Goal: Task Accomplishment & Management: Manage account settings

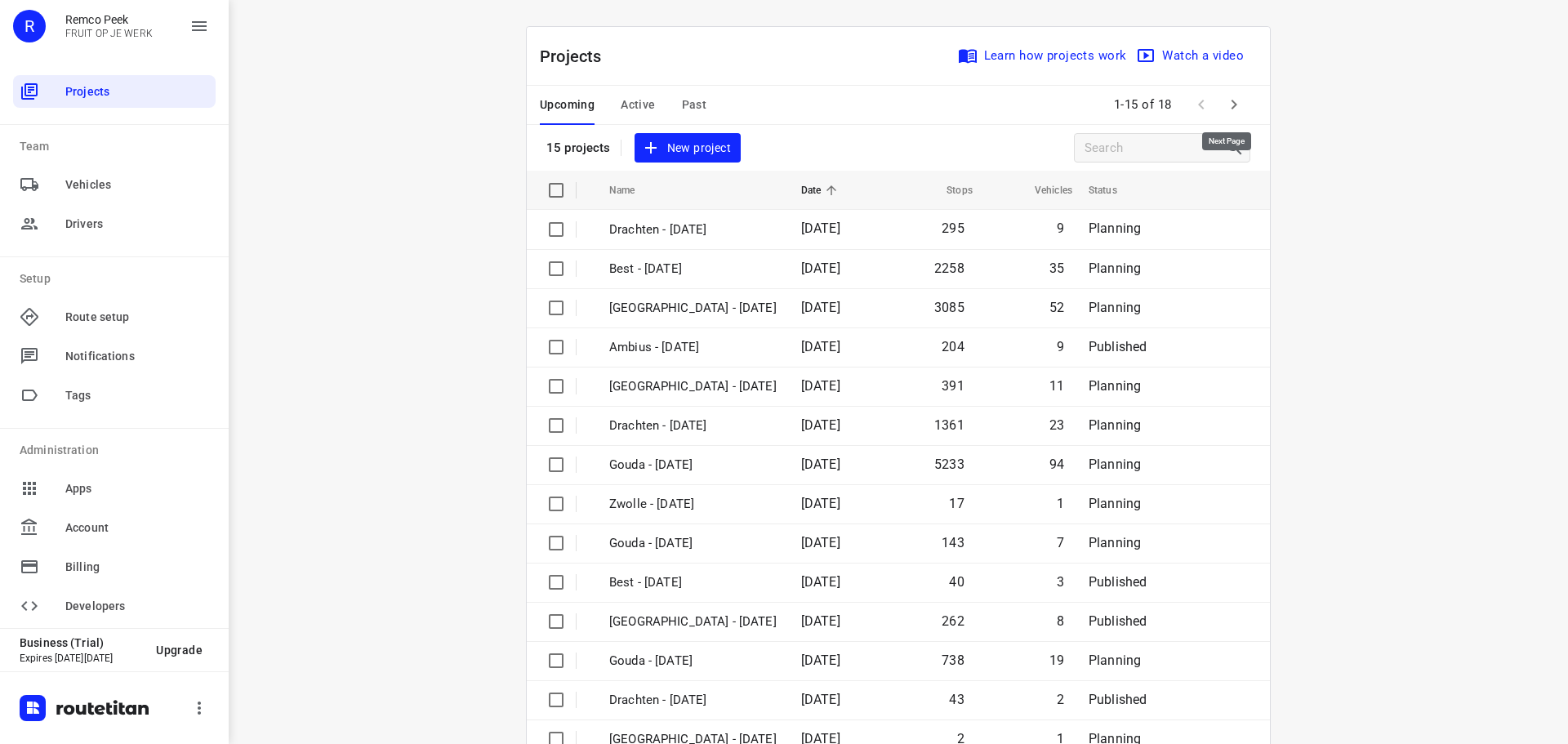
click at [1225, 106] on icon "button" at bounding box center [1234, 104] width 19 height 19
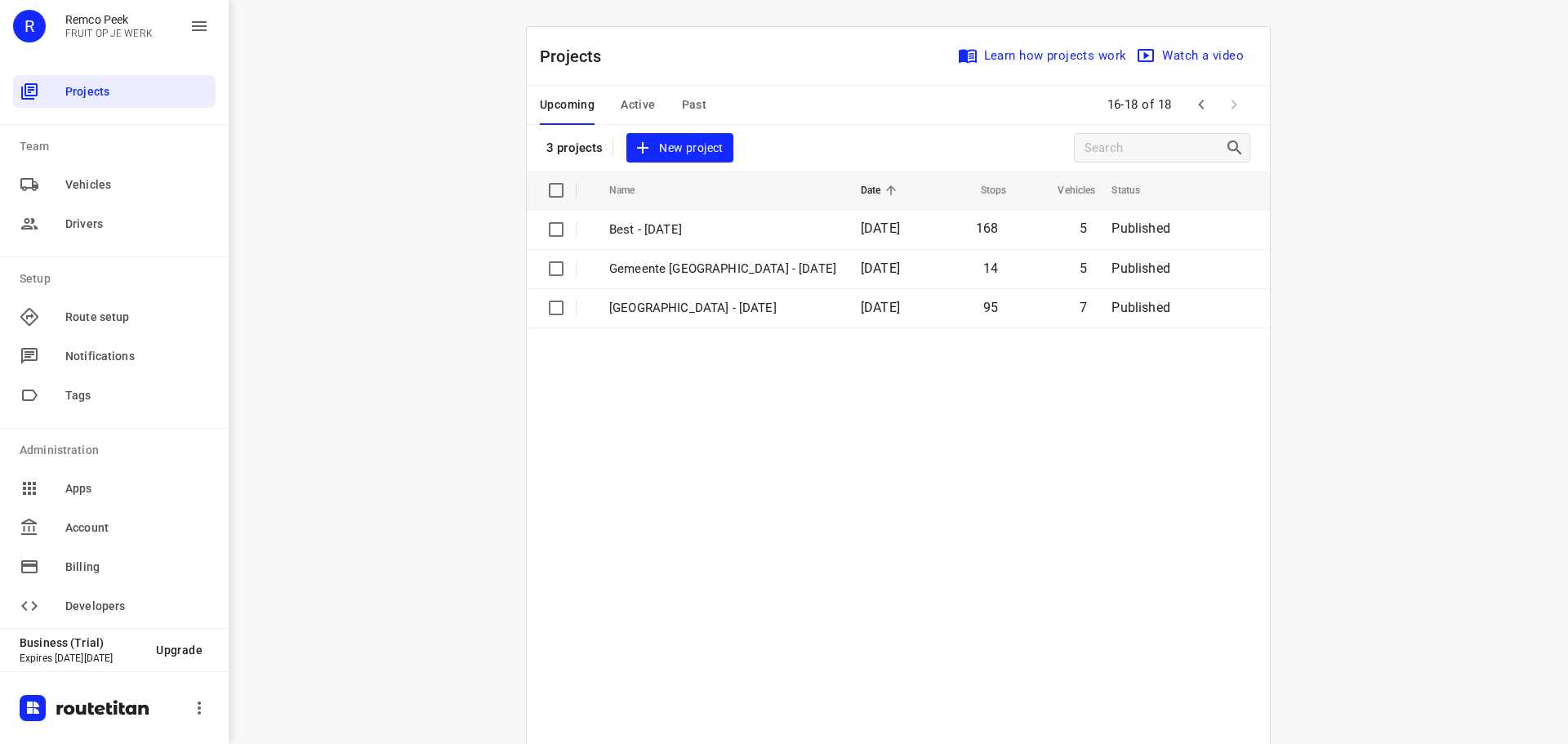
click at [1198, 107] on icon "button" at bounding box center [1201, 104] width 19 height 19
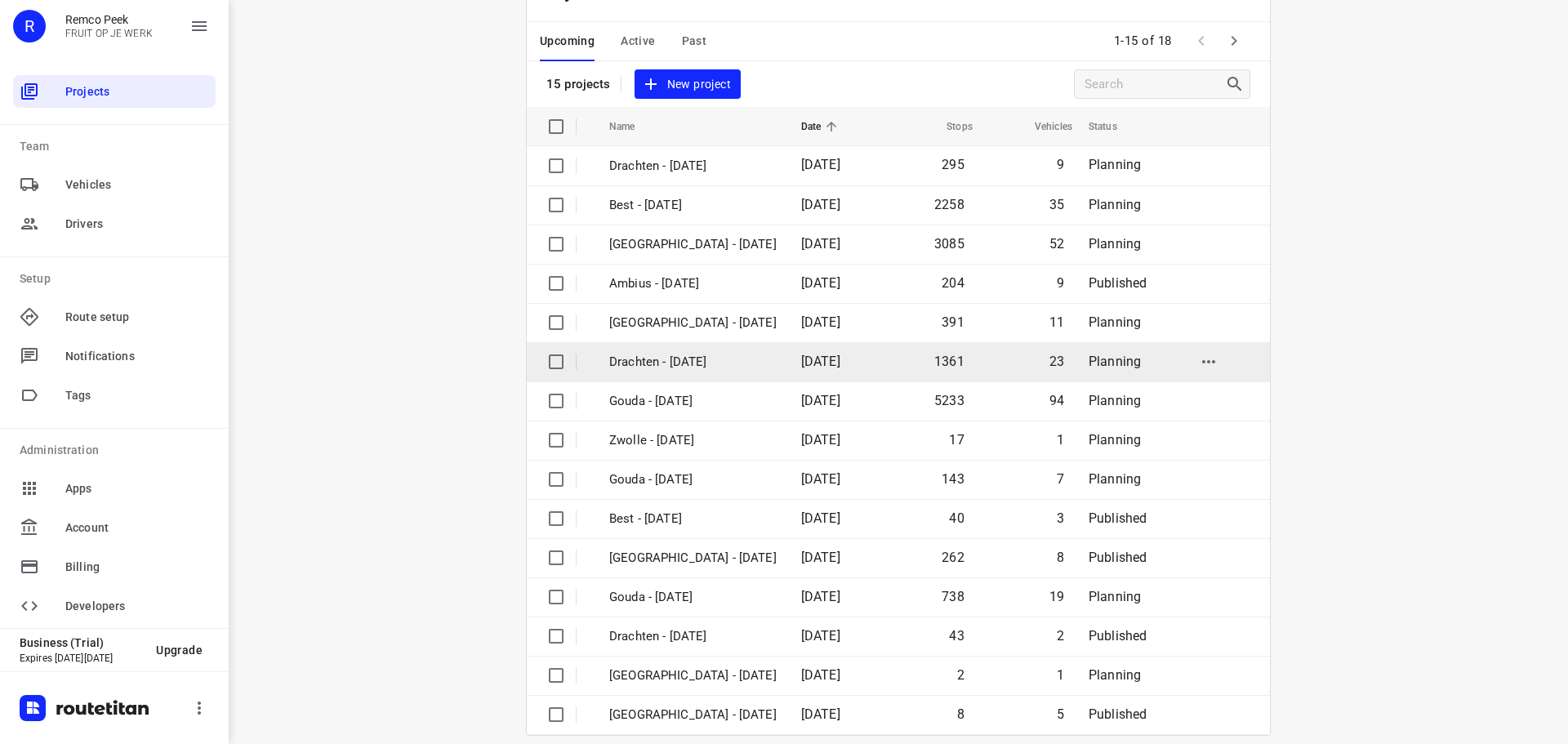
scroll to position [82, 0]
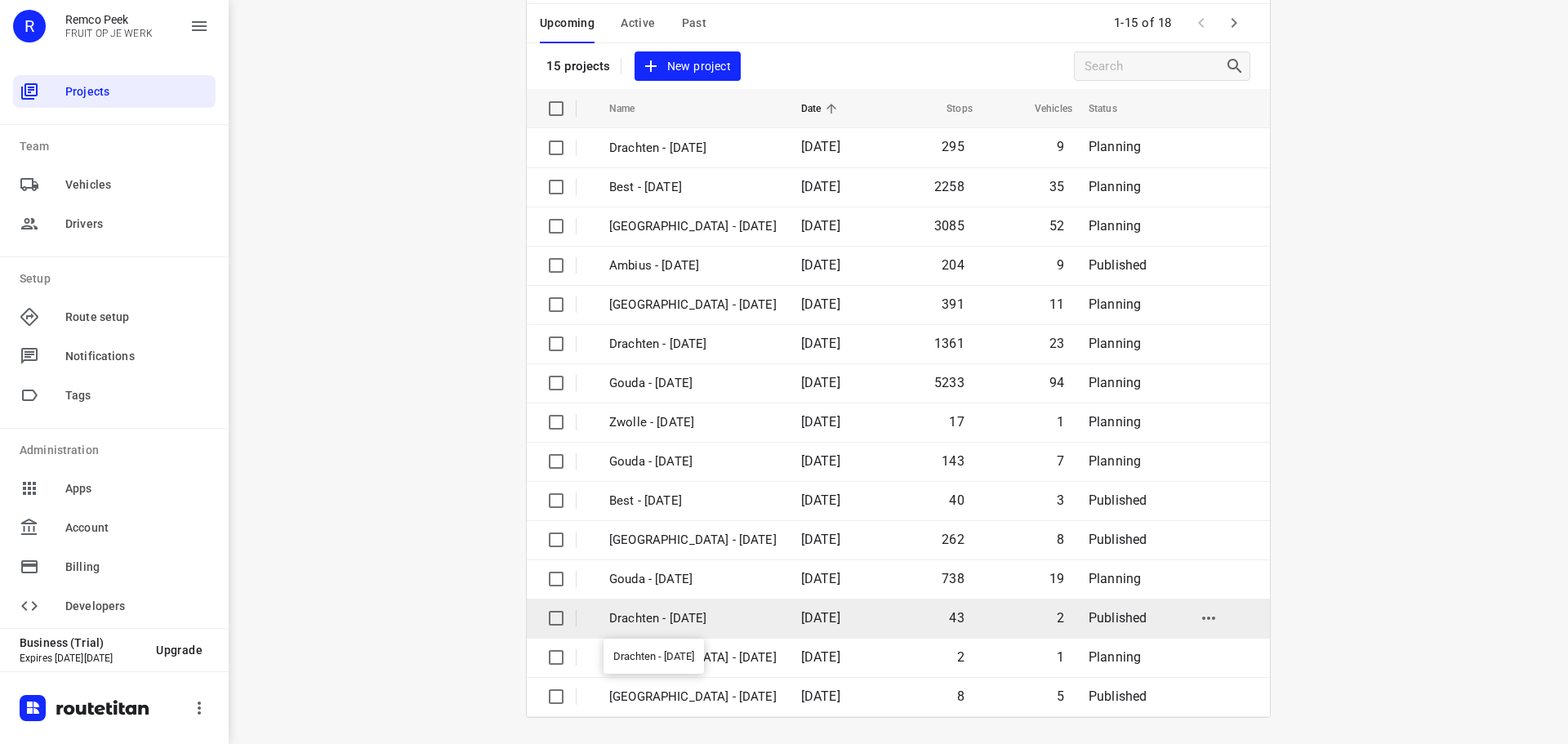
click at [677, 618] on p "Drachten - Thursday" at bounding box center [692, 618] width 167 height 18
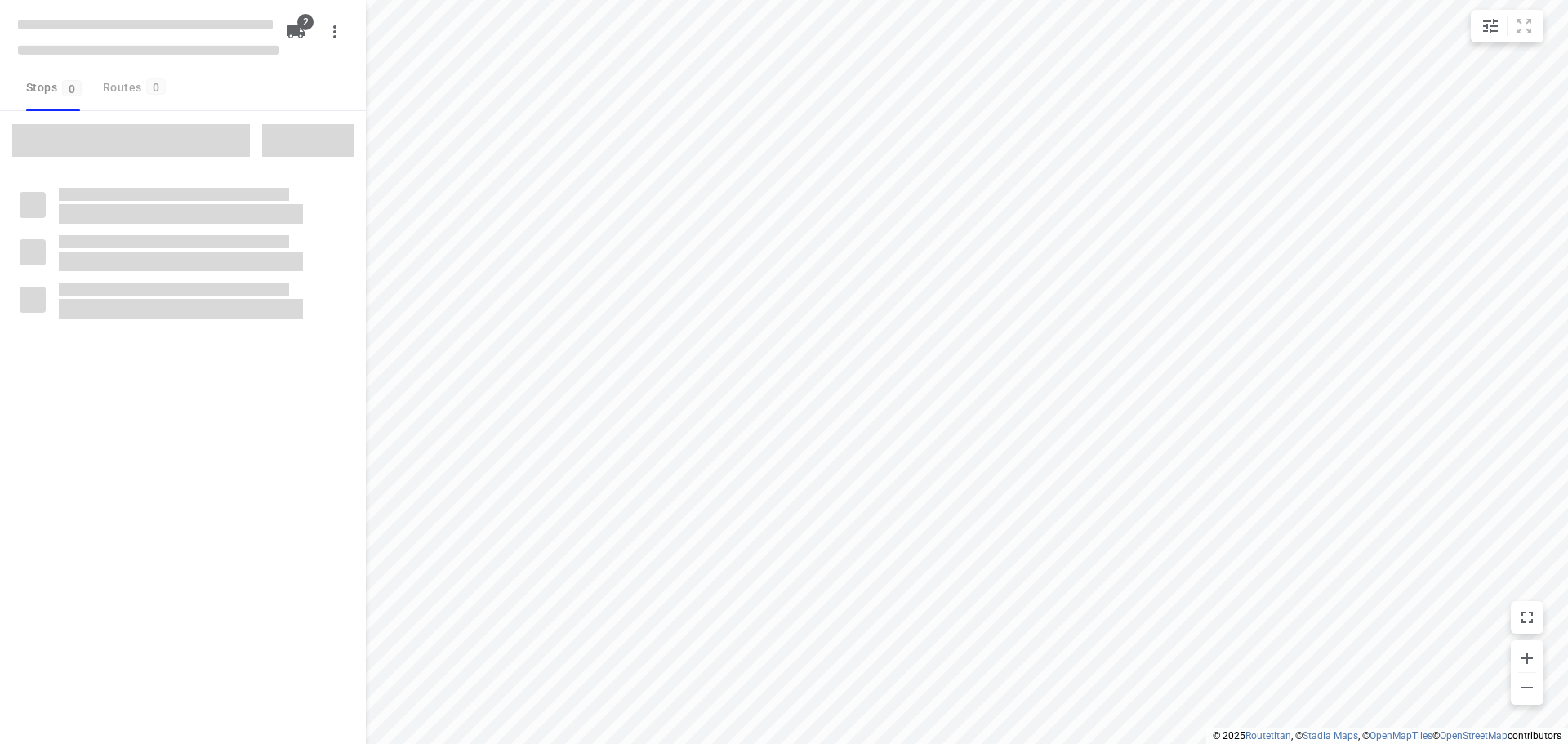
checkbox input "true"
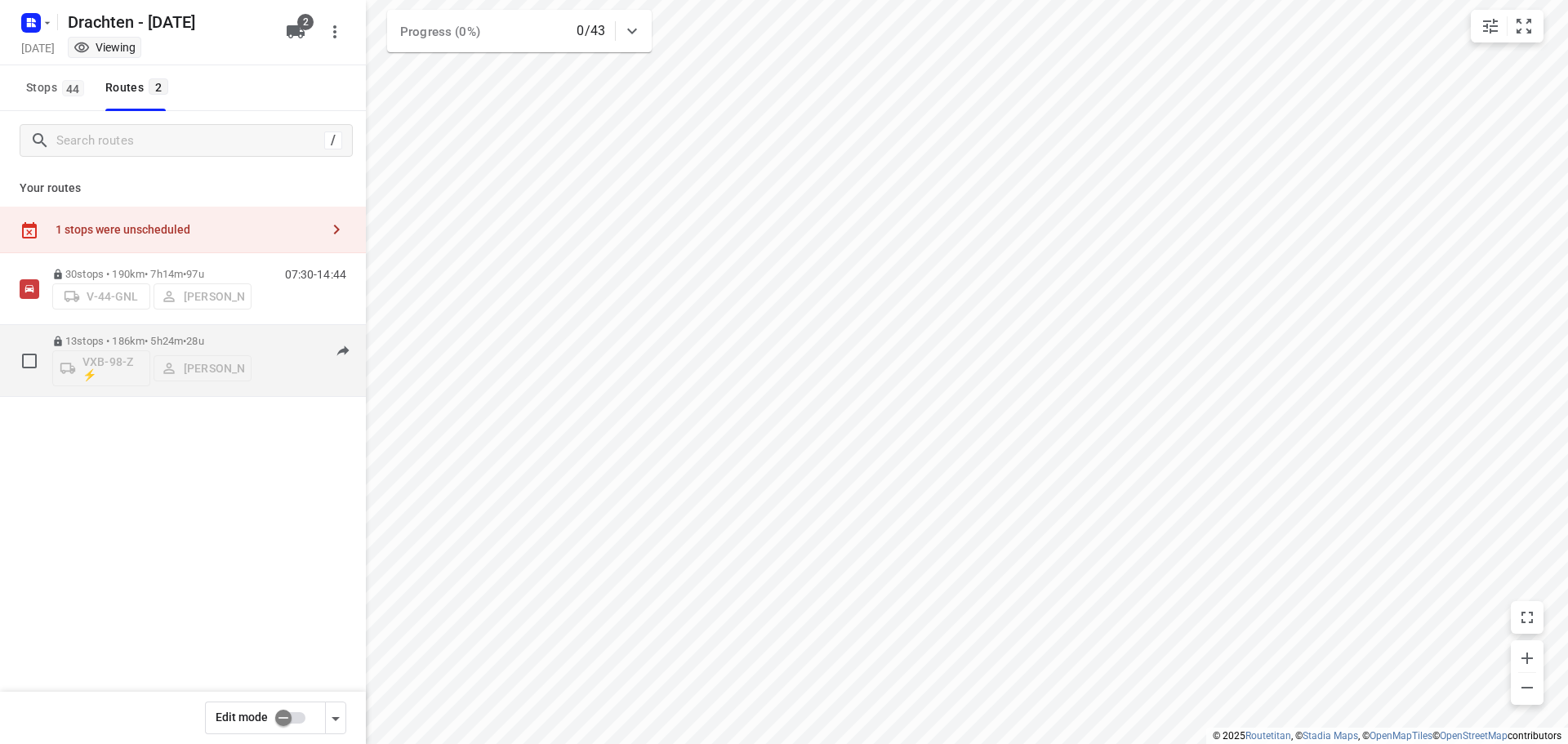
click at [165, 344] on p "13 stops • 186km • 5h24m • 28u" at bounding box center [152, 341] width 199 height 12
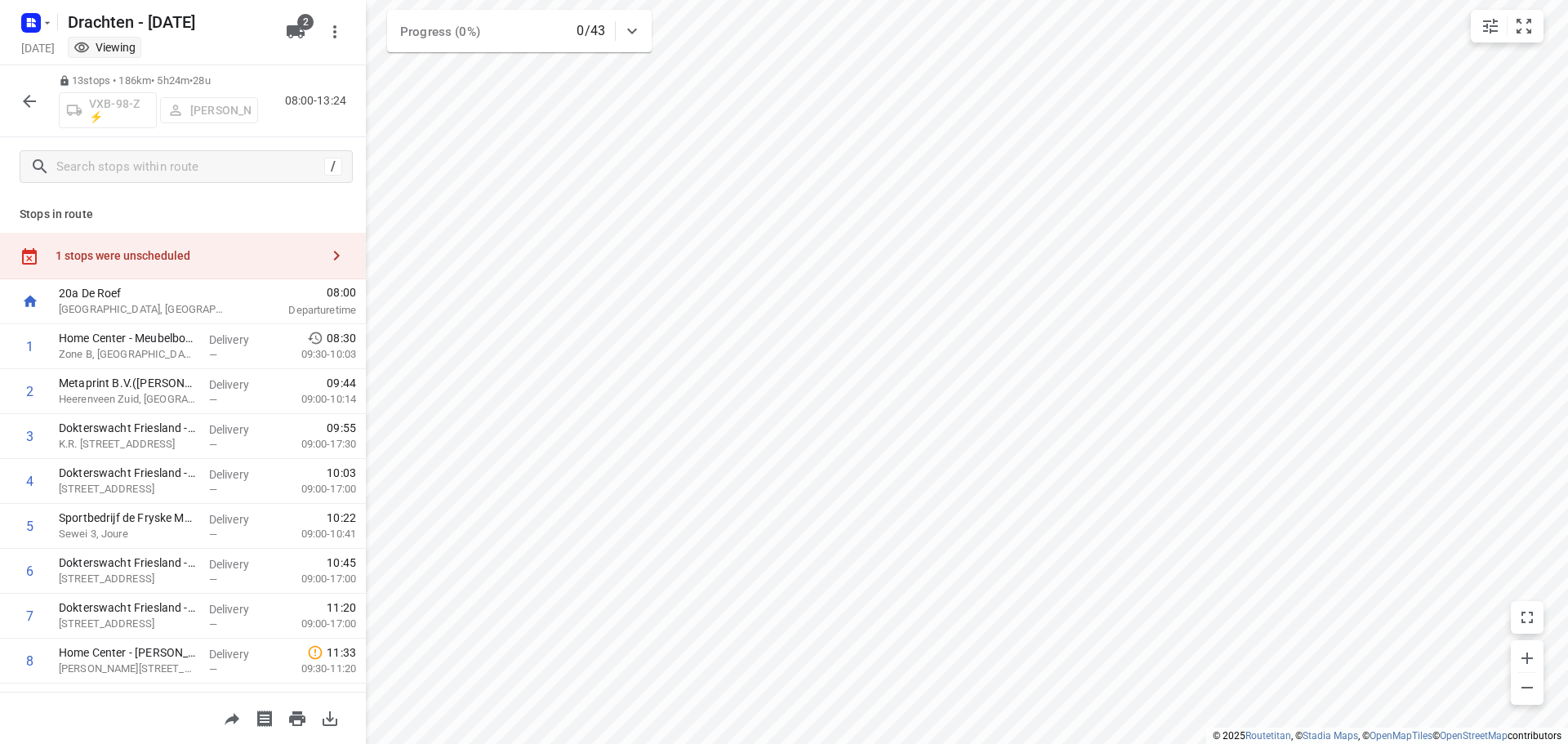
click at [28, 91] on icon "button" at bounding box center [29, 101] width 19 height 19
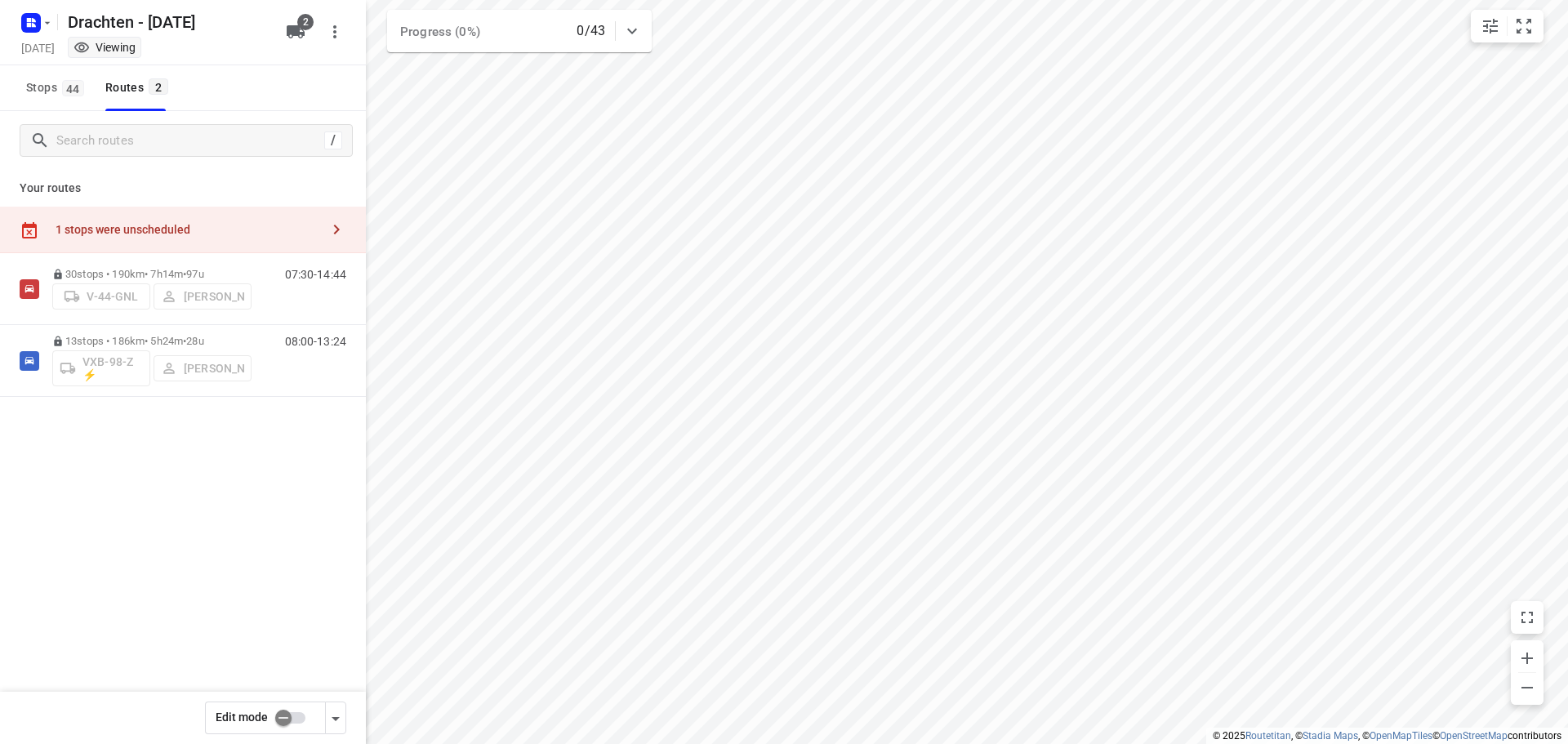
click at [292, 714] on input "checkbox" at bounding box center [283, 718] width 93 height 31
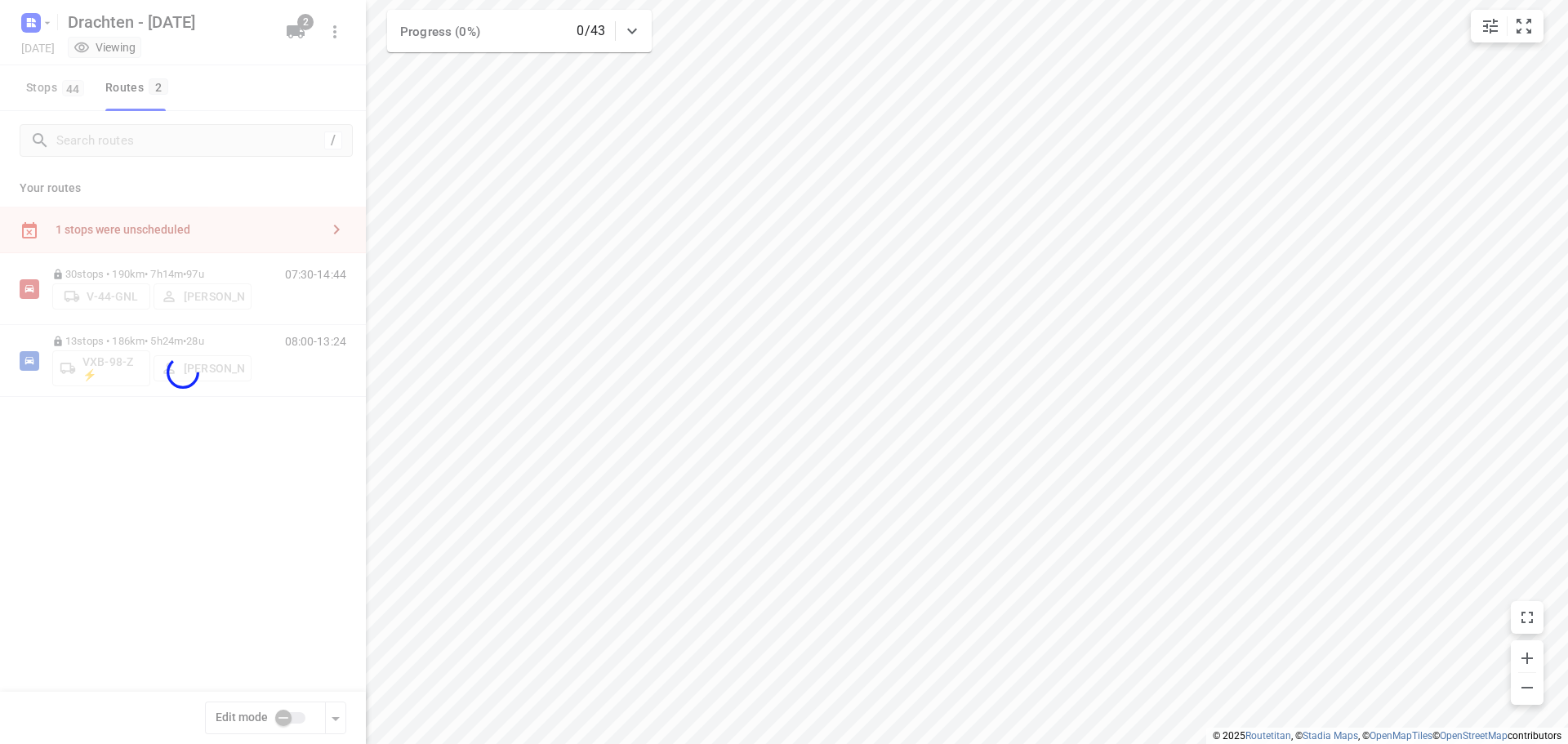
checkbox input "true"
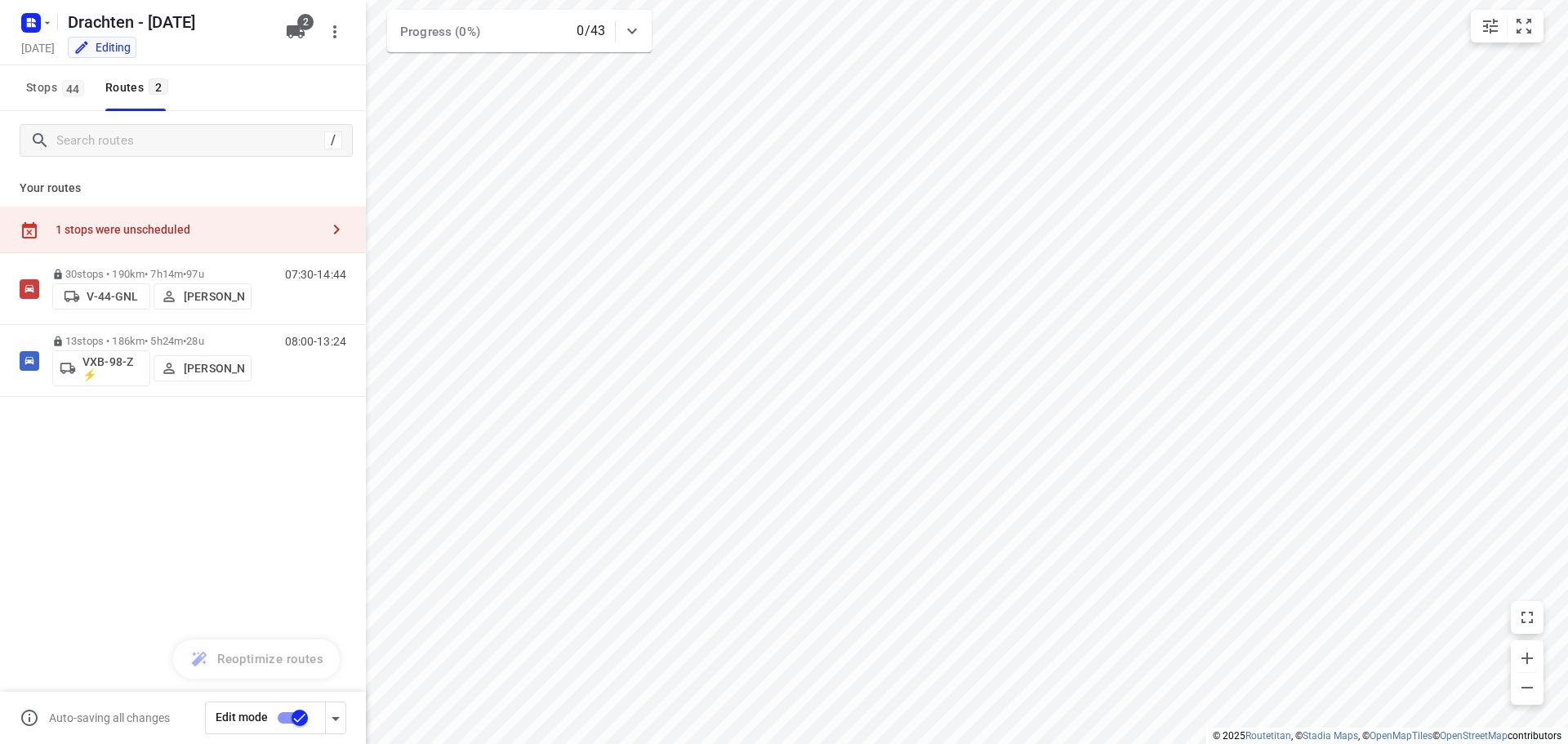
click at [205, 246] on div "1 stops were unscheduled" at bounding box center [183, 230] width 366 height 46
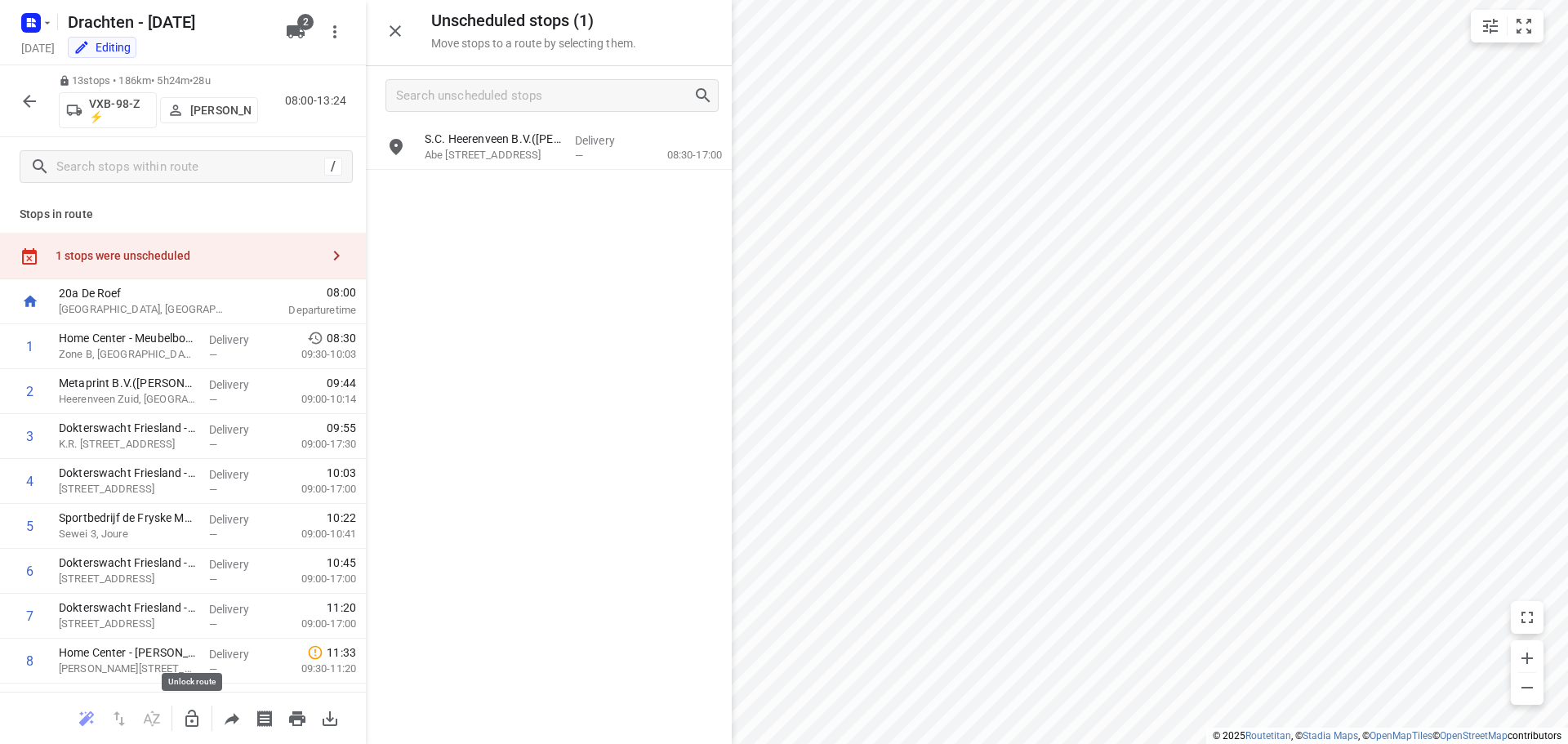
click at [190, 714] on icon "button" at bounding box center [191, 718] width 19 height 19
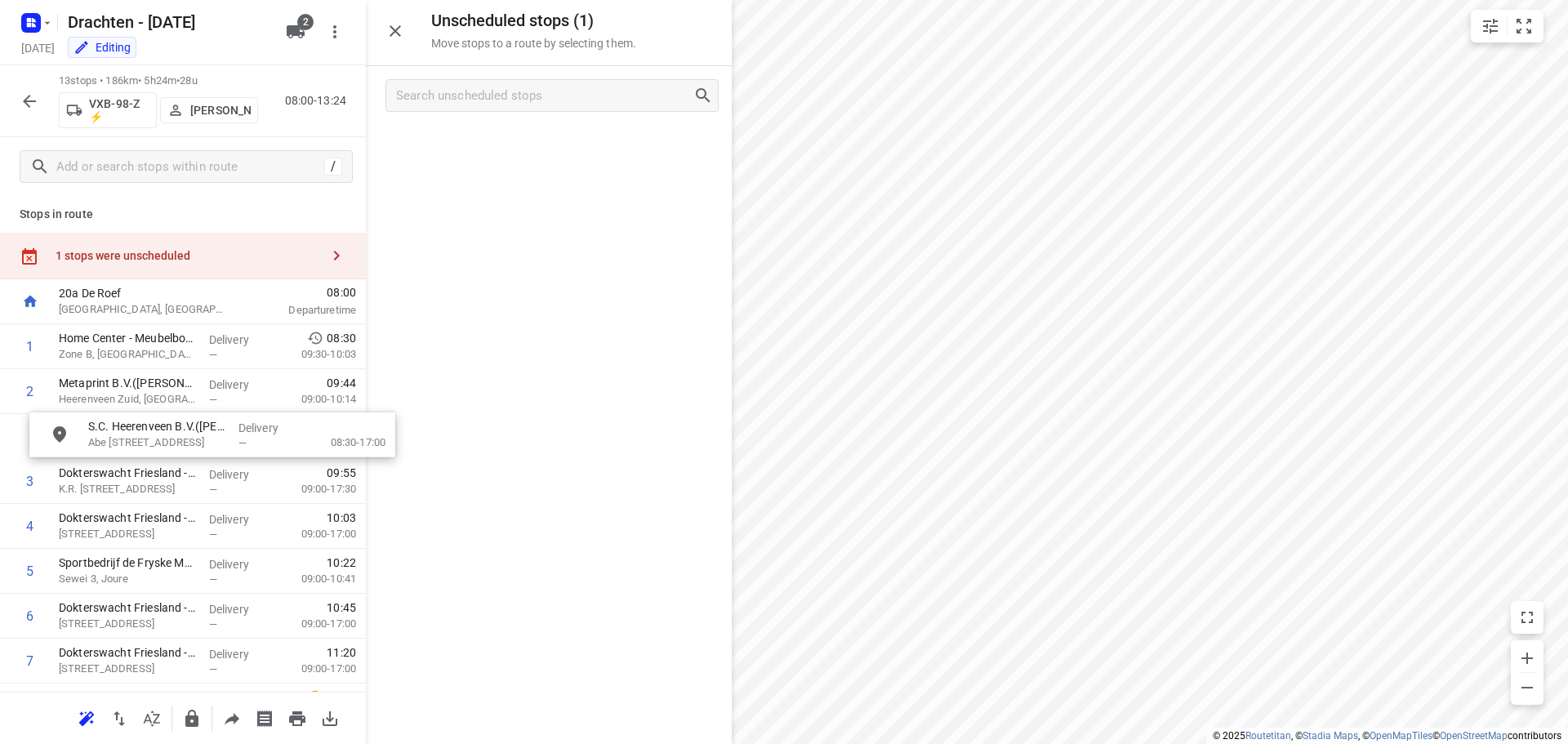
drag, startPoint x: 585, startPoint y: 162, endPoint x: 244, endPoint y: 462, distance: 454.2
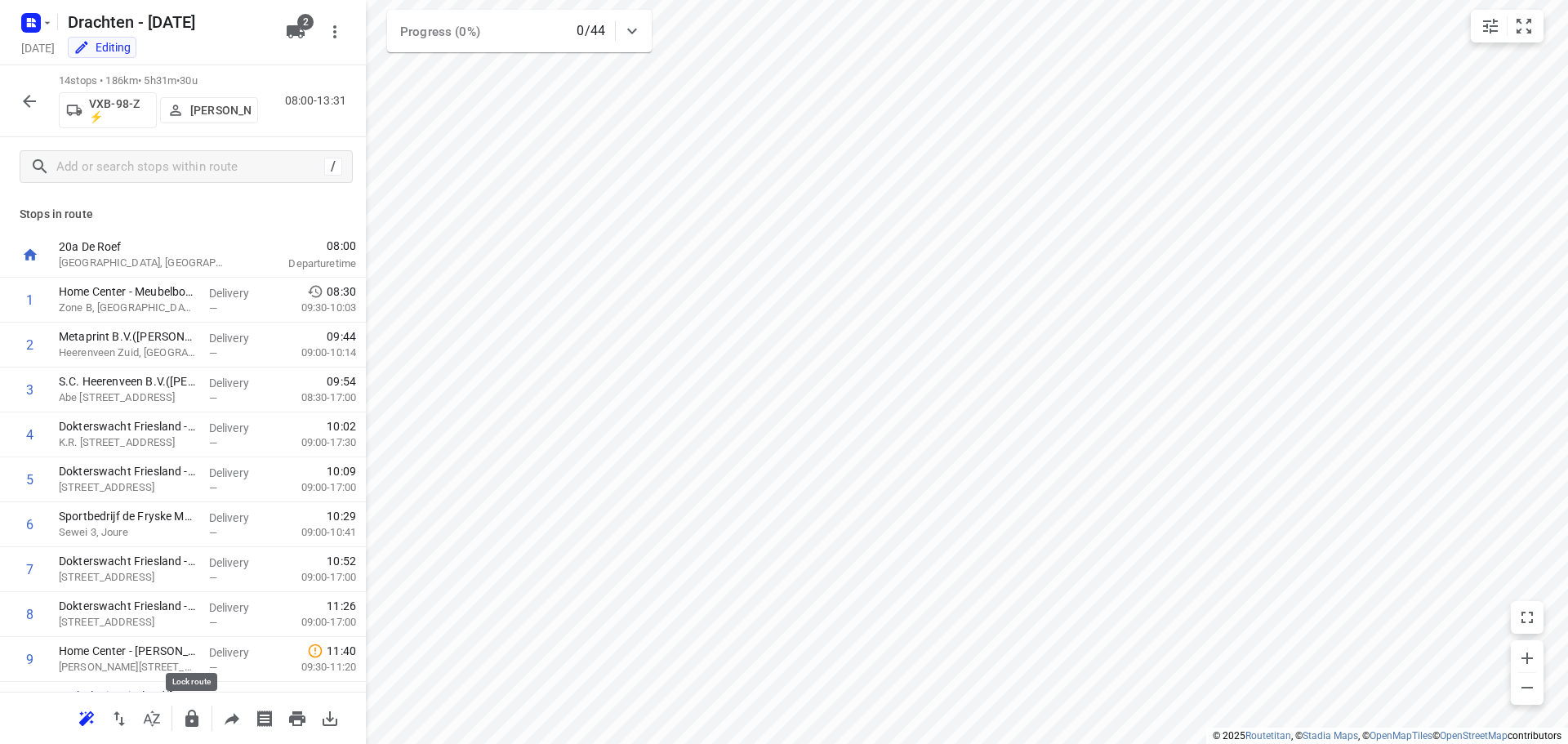
click at [193, 720] on icon "button" at bounding box center [191, 718] width 19 height 19
click at [25, 95] on icon "button" at bounding box center [29, 101] width 19 height 19
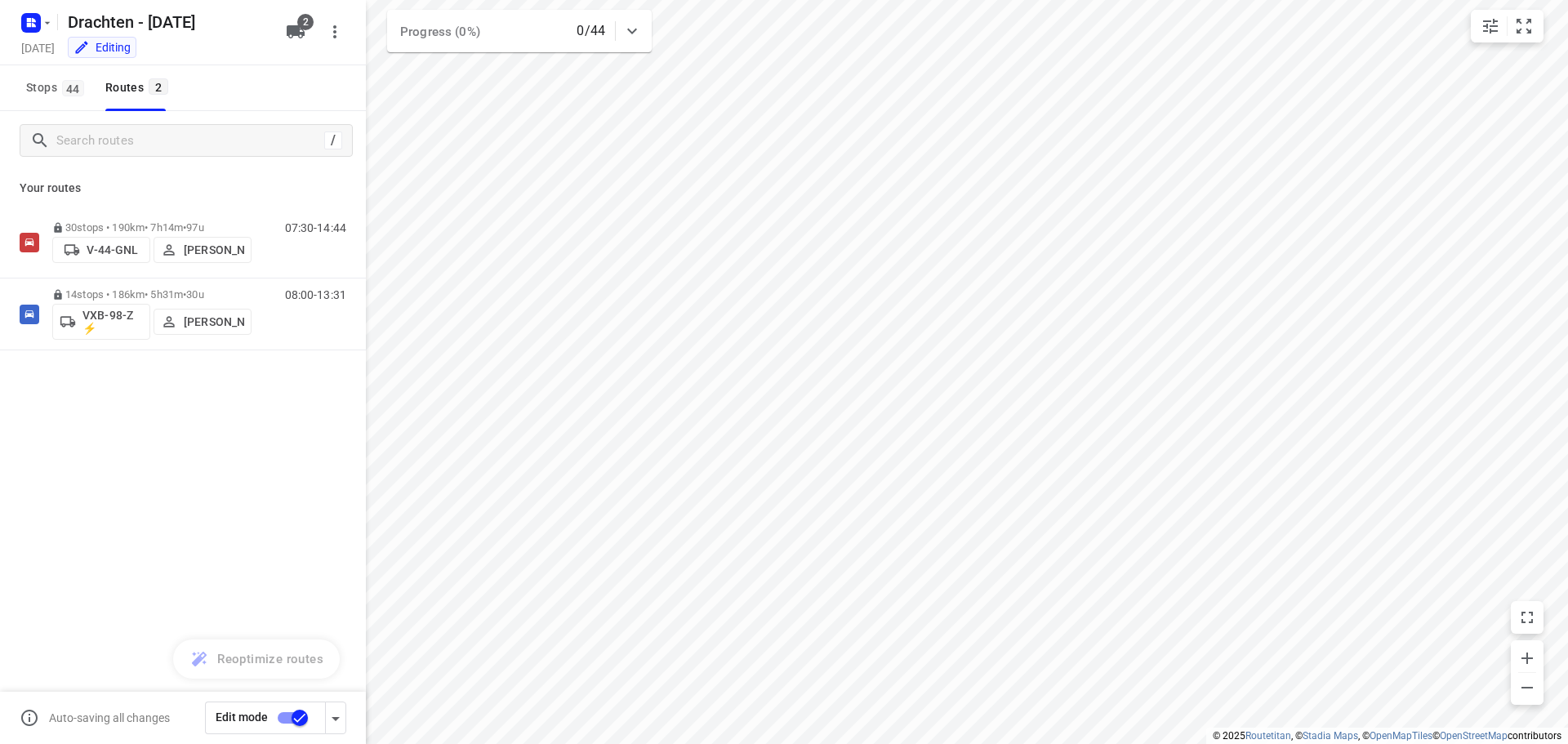
click at [284, 716] on input "checkbox" at bounding box center [299, 718] width 93 height 31
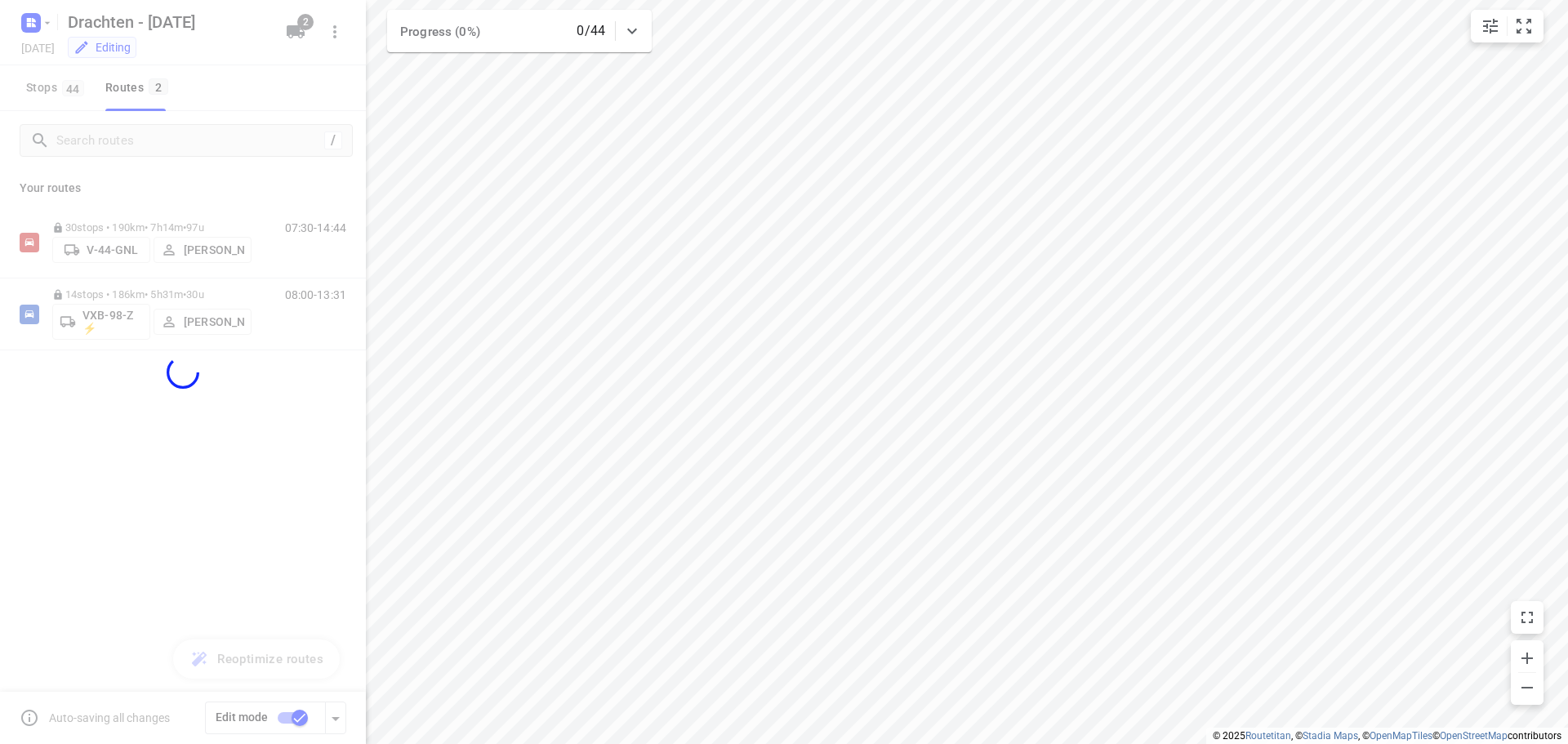
checkbox input "false"
